Goal: Check status: Check status

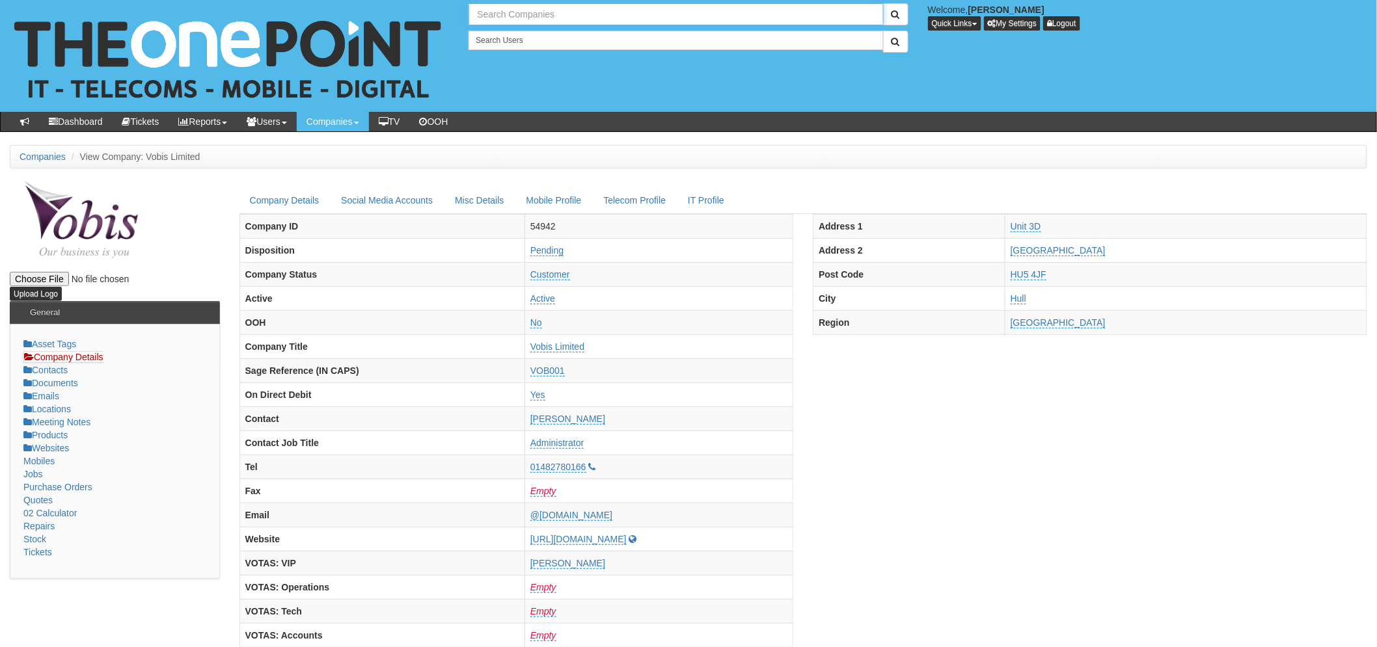
click at [524, 16] on input "text" at bounding box center [675, 14] width 414 height 22
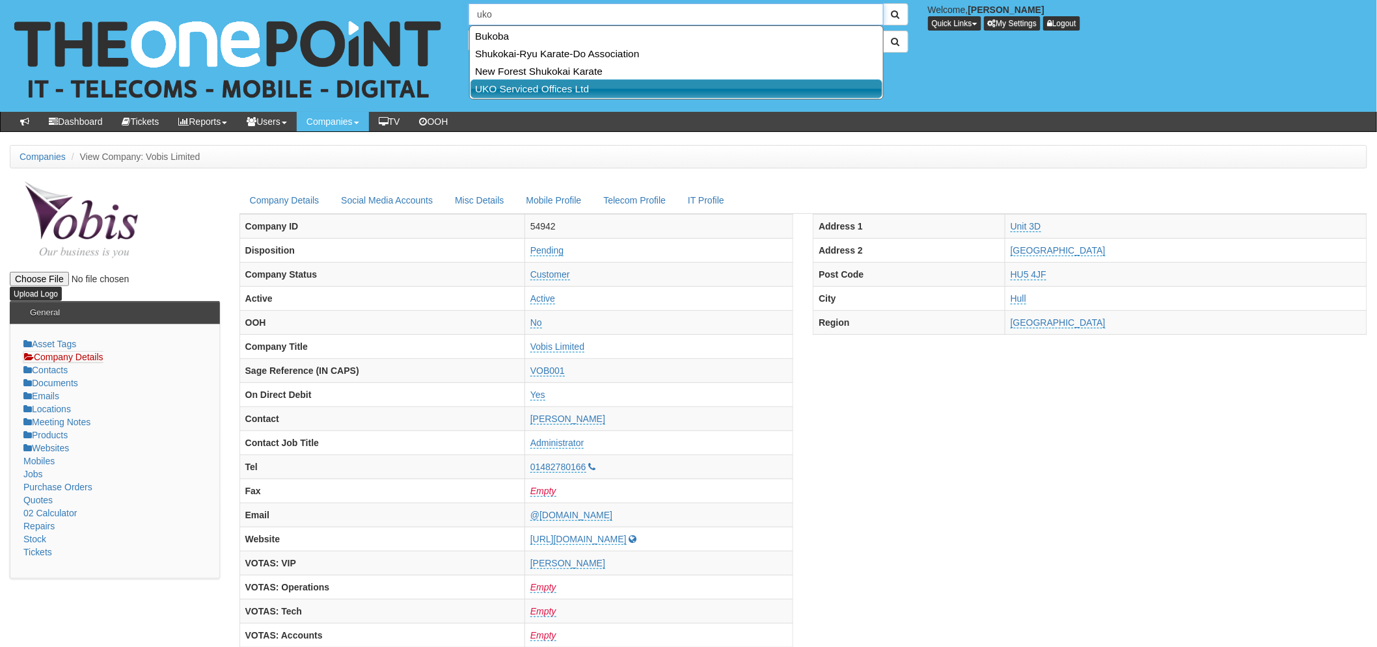
click at [513, 90] on link "UKO Serviced Offices Ltd" at bounding box center [676, 88] width 412 height 19
type input "UKO Serviced Offices Ltd"
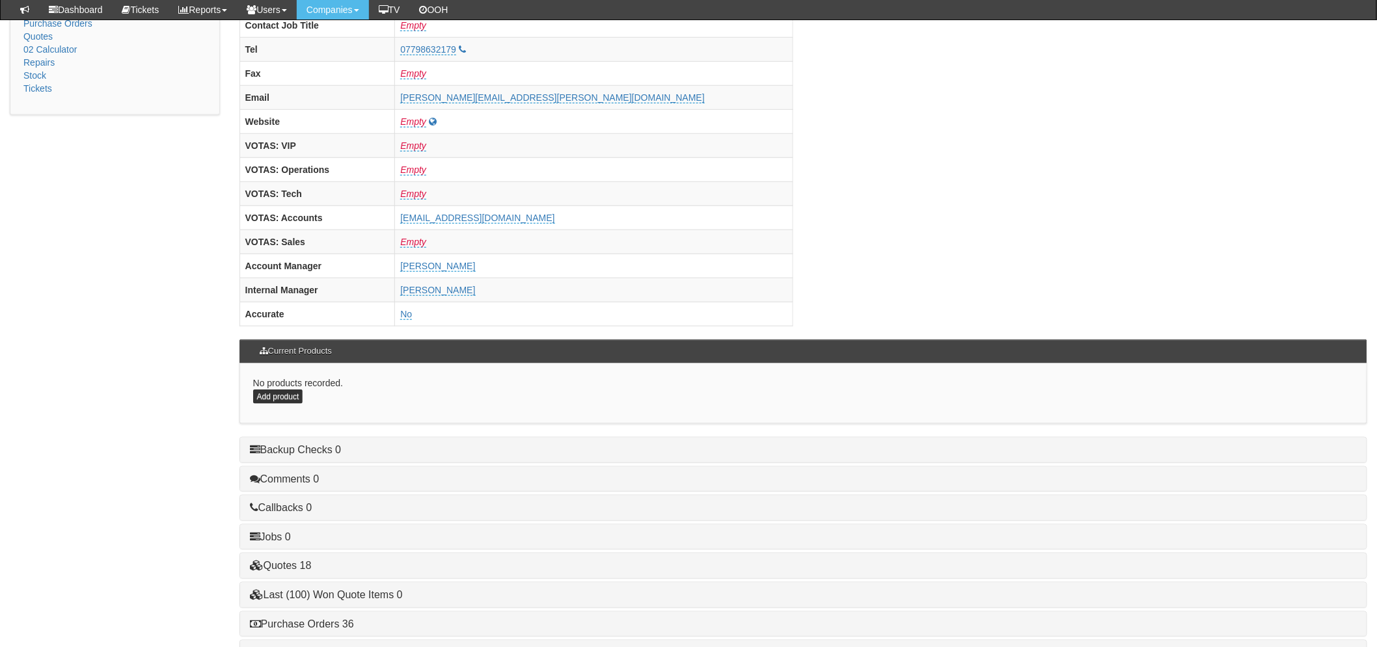
scroll to position [512, 0]
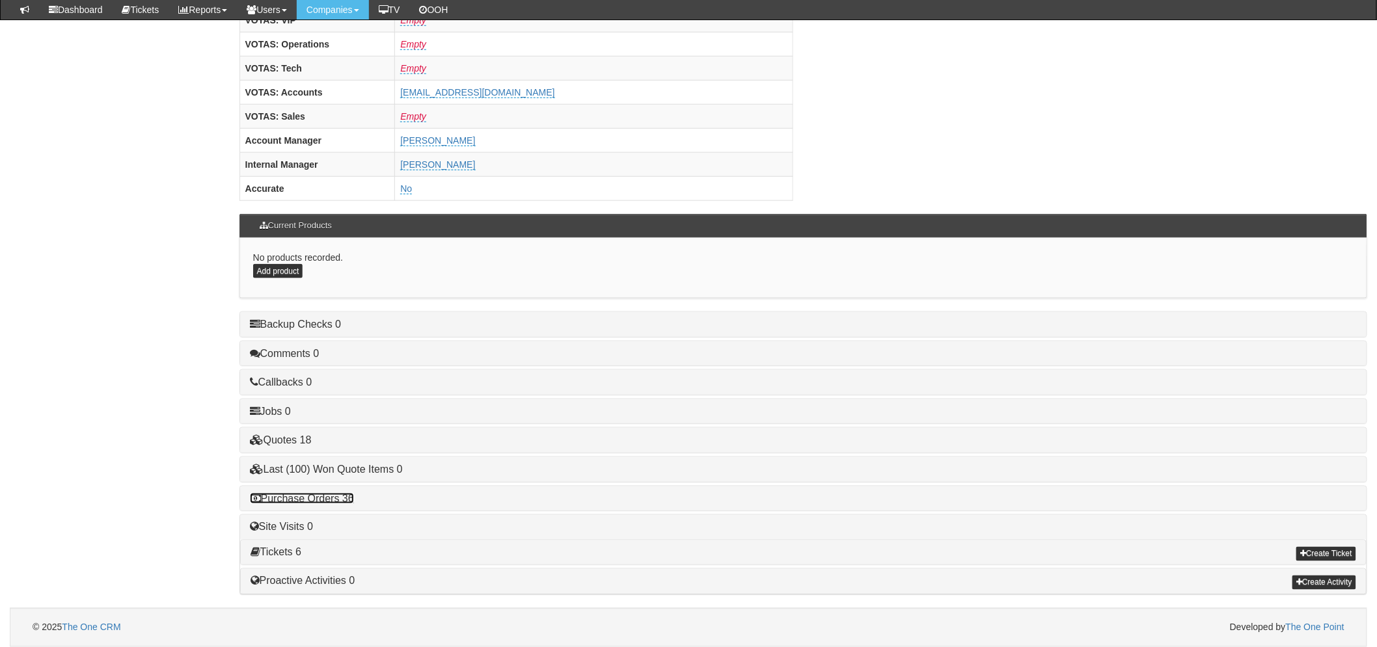
click at [345, 493] on link "Purchase Orders 36" at bounding box center [302, 498] width 104 height 11
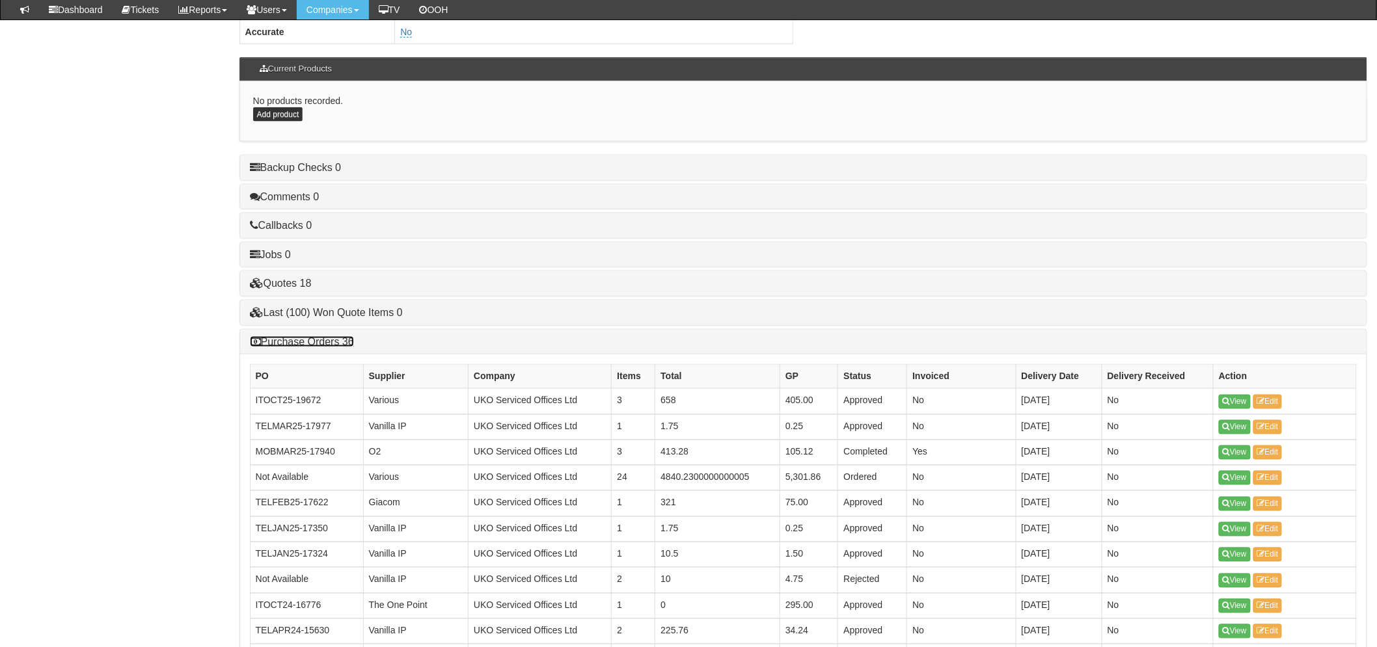
scroll to position [946, 0]
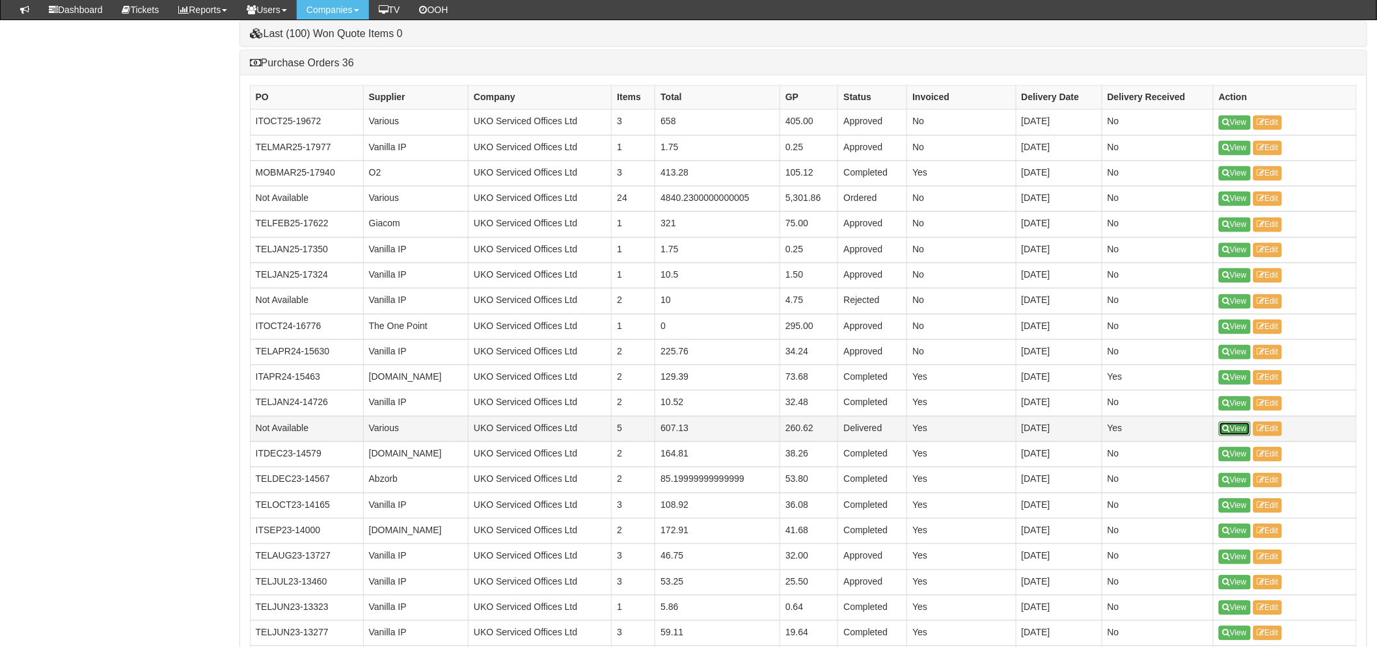
click at [1226, 433] on icon at bounding box center [1225, 429] width 7 height 8
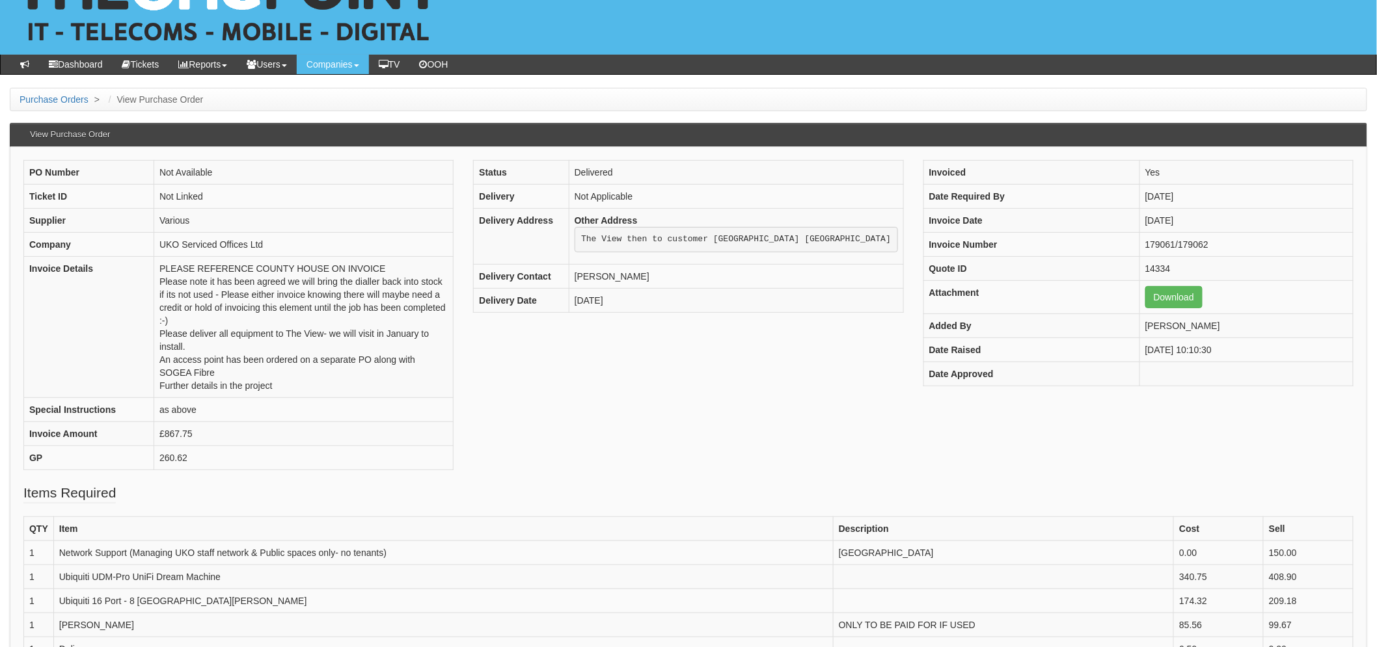
scroll to position [144, 0]
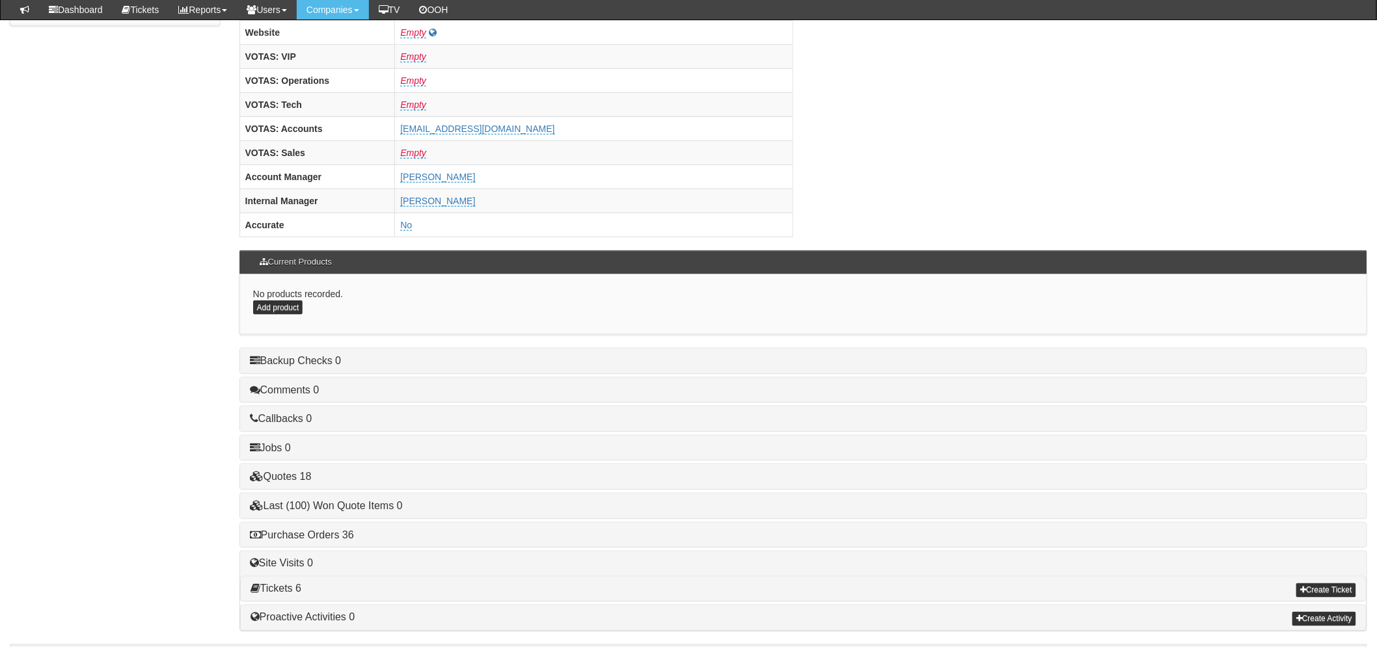
scroll to position [512, 0]
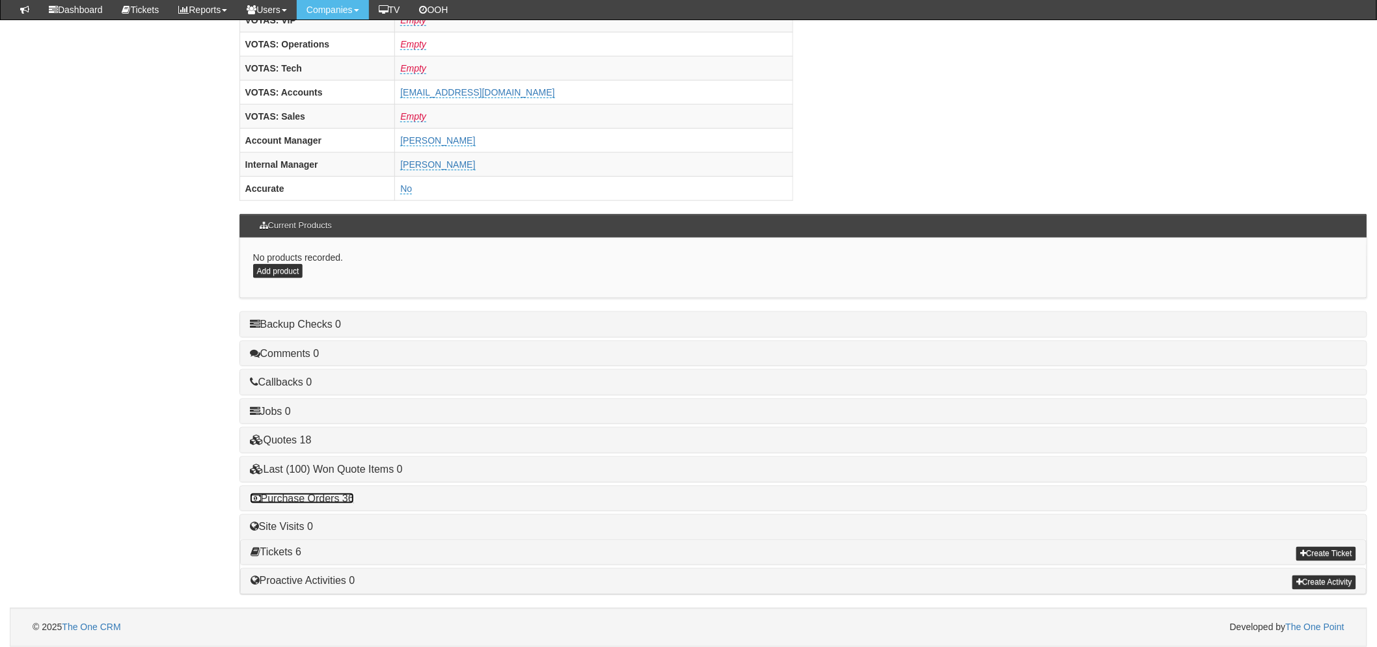
click at [327, 502] on link "Purchase Orders 36" at bounding box center [302, 498] width 104 height 11
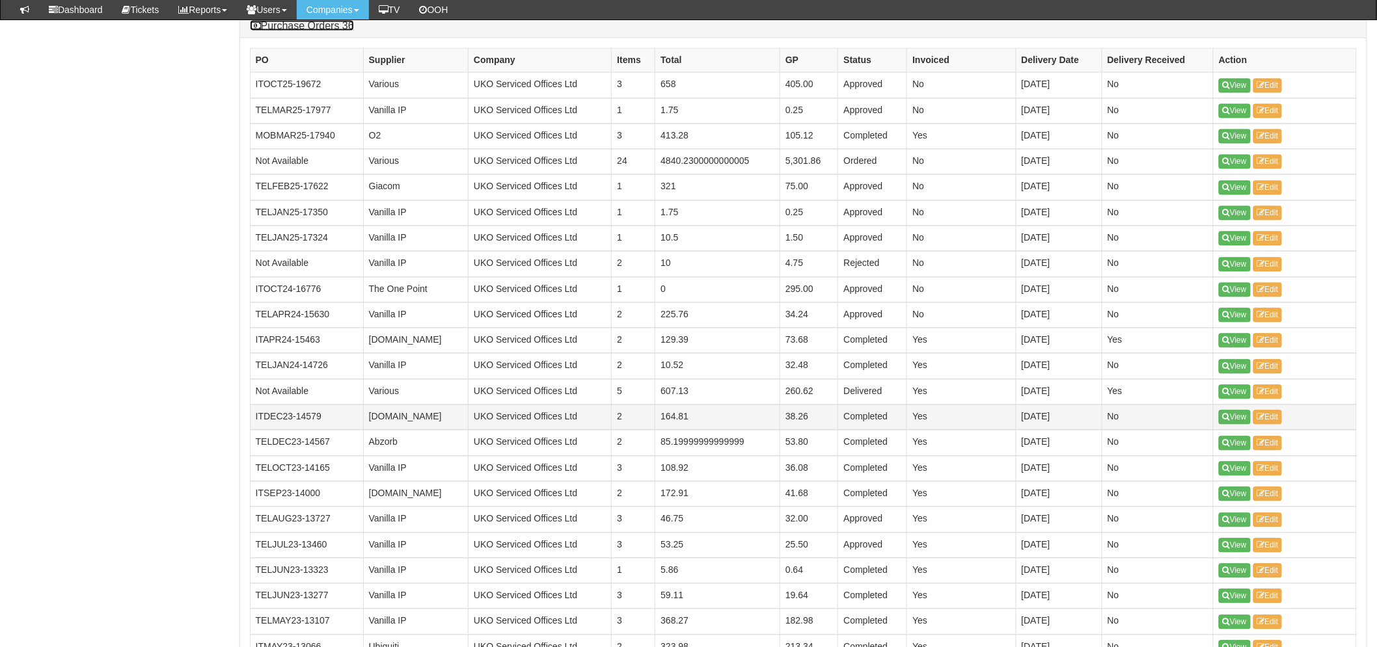
scroll to position [946, 0]
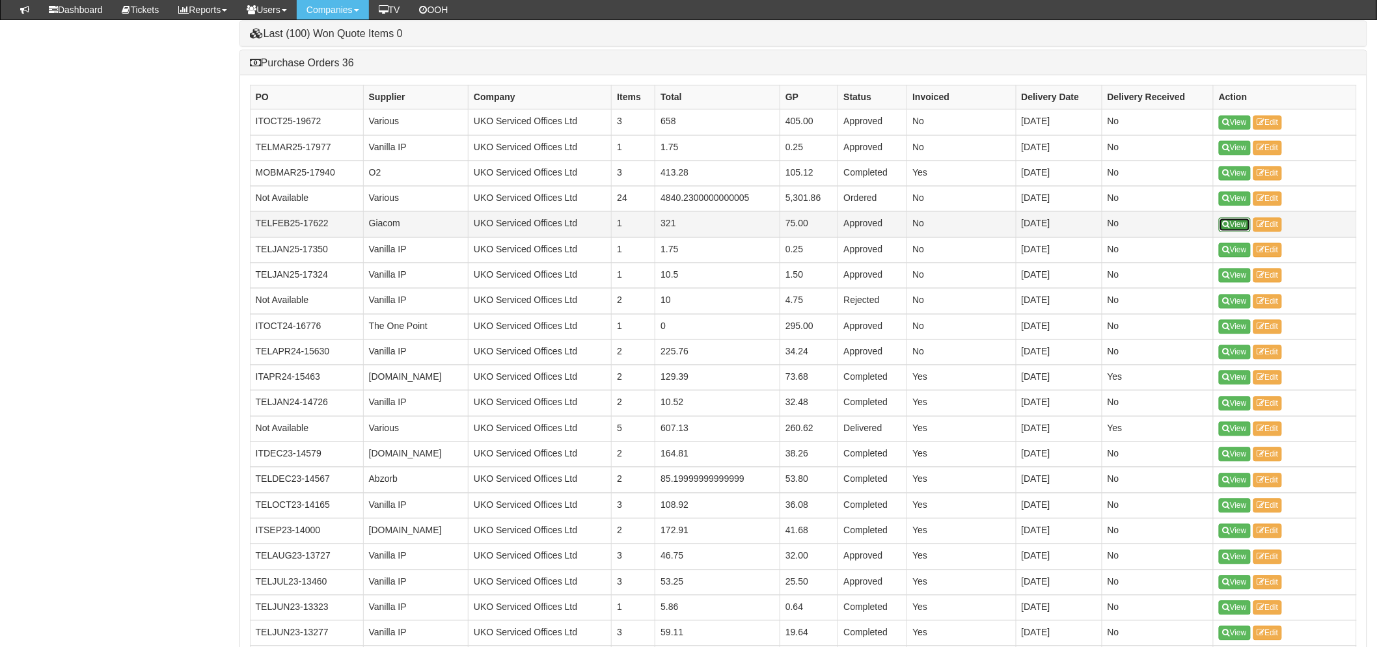
click at [1224, 225] on icon at bounding box center [1225, 225] width 7 height 8
